Goal: Transaction & Acquisition: Download file/media

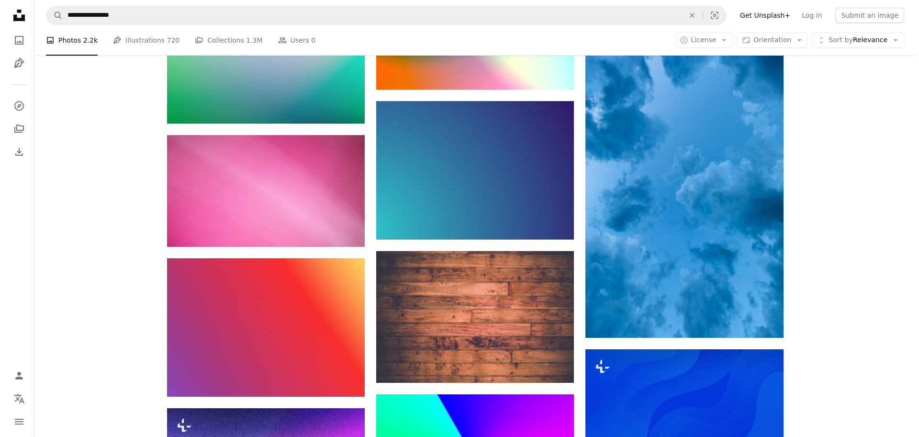
scroll to position [5761, 0]
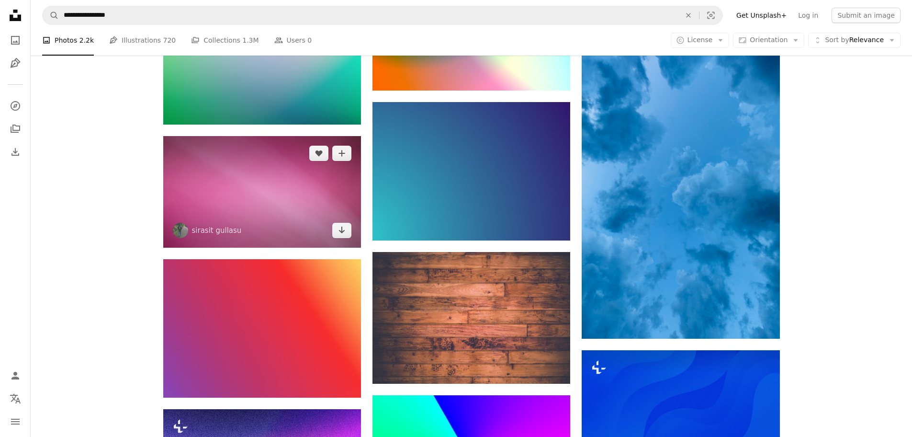
click at [274, 180] on img at bounding box center [262, 192] width 198 height 112
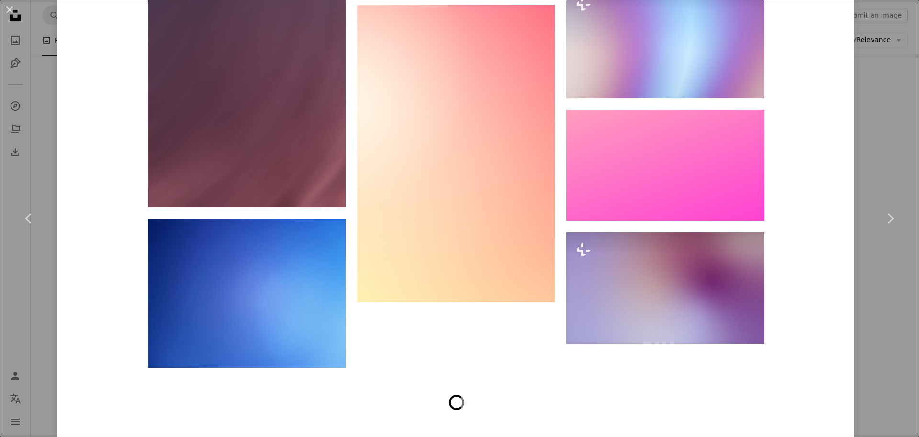
scroll to position [2442, 0]
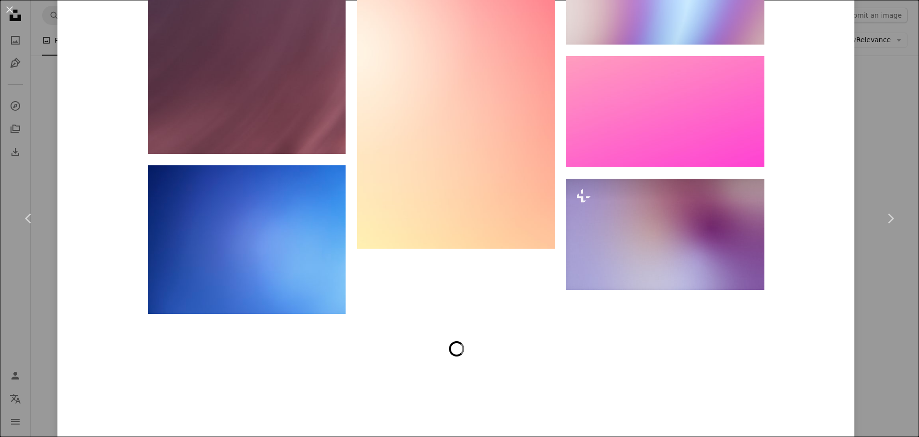
click at [895, 83] on div "An X shape Chevron left Chevron right sirasit gullasu birchphotographer_26 A he…" at bounding box center [459, 218] width 919 height 437
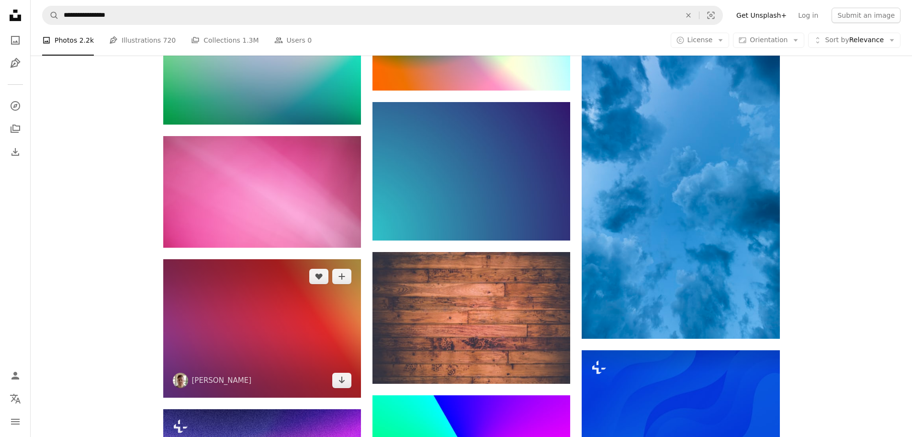
click at [254, 343] on img at bounding box center [262, 328] width 198 height 138
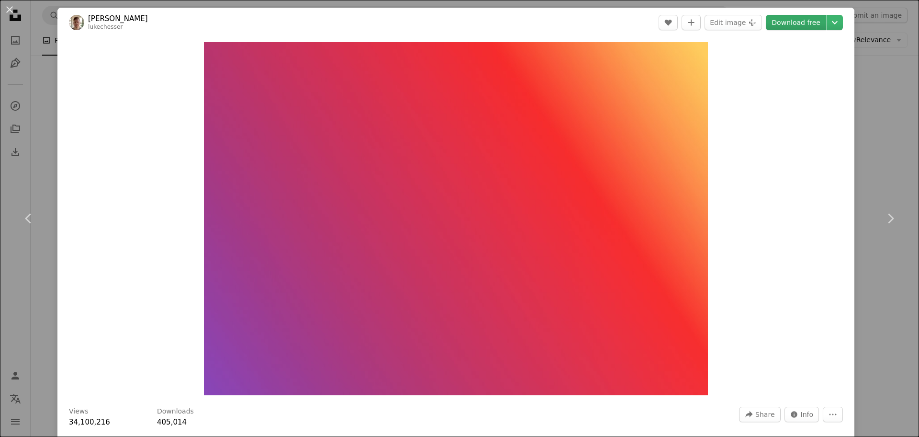
click at [795, 23] on link "Download free" at bounding box center [796, 22] width 60 height 15
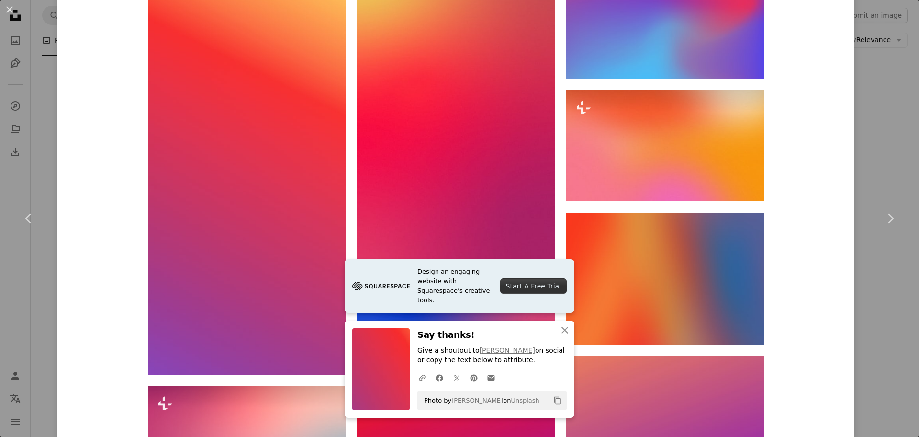
scroll to position [766, 0]
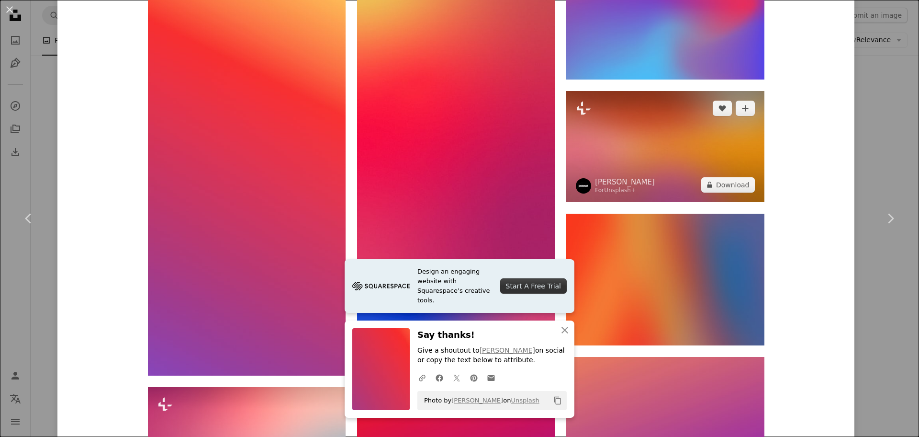
click at [679, 158] on img at bounding box center [666, 146] width 198 height 111
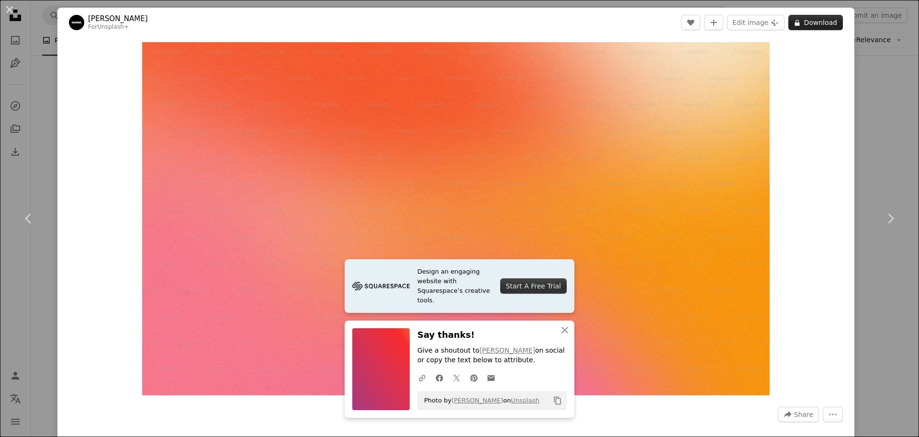
click at [819, 23] on button "A lock Download" at bounding box center [816, 22] width 55 height 15
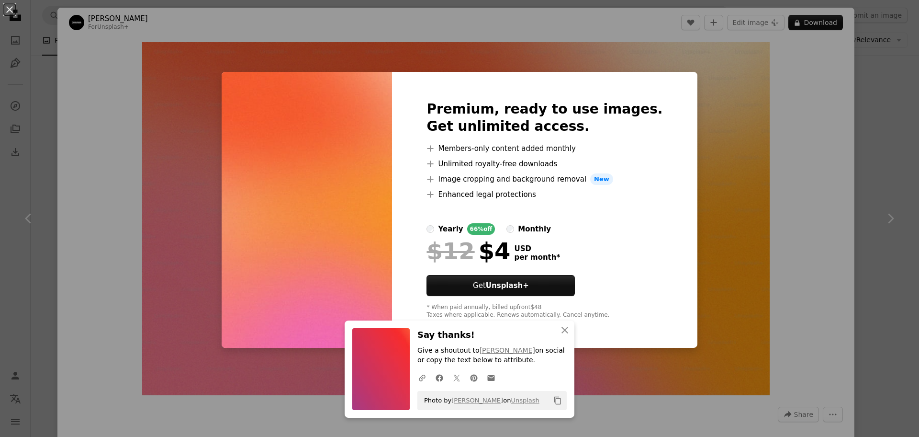
click at [790, 113] on div "An X shape An X shape Close Say thanks! Give a shoutout to [PERSON_NAME] on soc…" at bounding box center [459, 218] width 919 height 437
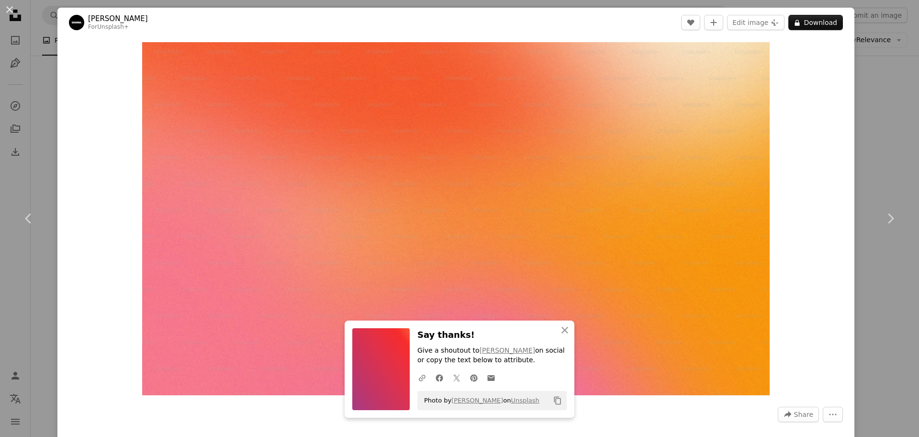
click at [854, 120] on div "An X shape Chevron left Chevron right An X shape Close Say thanks! Give a shout…" at bounding box center [459, 218] width 919 height 437
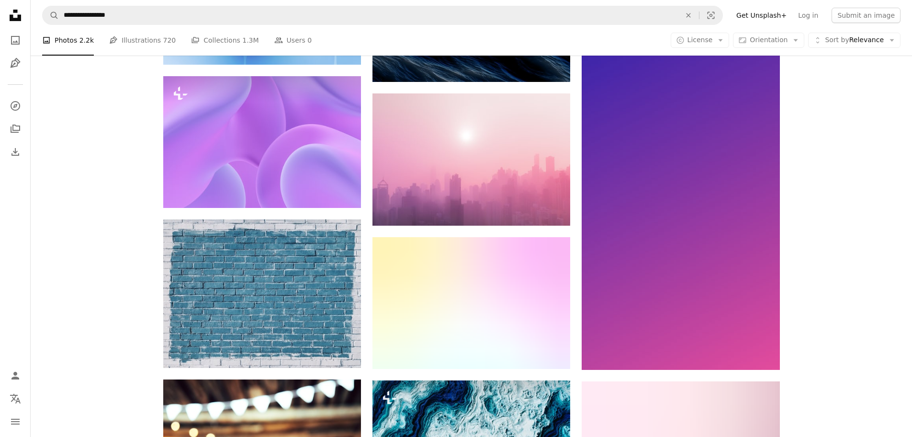
scroll to position [4804, 0]
